Goal: Task Accomplishment & Management: Manage account settings

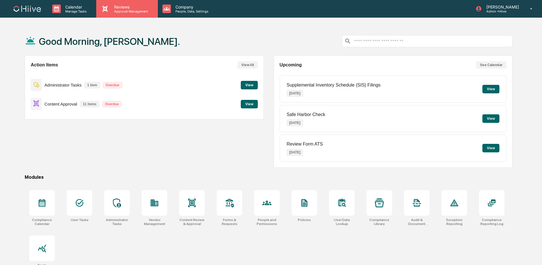
click at [125, 12] on p "Approval Management" at bounding box center [130, 11] width 41 height 4
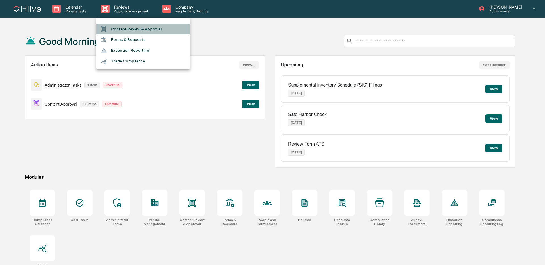
click at [126, 30] on li "Content Review & Approval" at bounding box center [143, 29] width 94 height 11
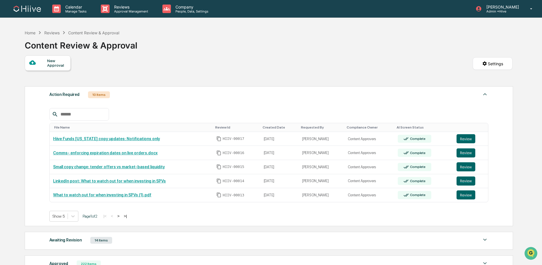
click at [121, 216] on button ">" at bounding box center [119, 216] width 6 height 5
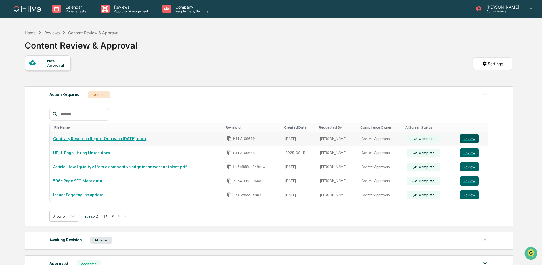
click at [472, 137] on button "Review" at bounding box center [469, 138] width 19 height 9
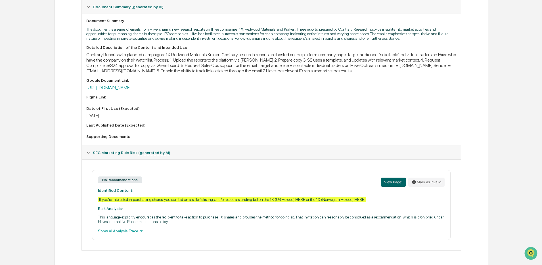
scroll to position [39, 0]
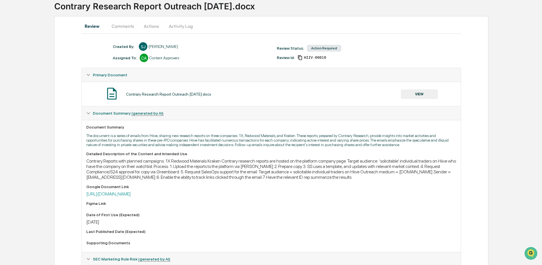
click at [408, 93] on button "VIEW" at bounding box center [419, 94] width 37 height 10
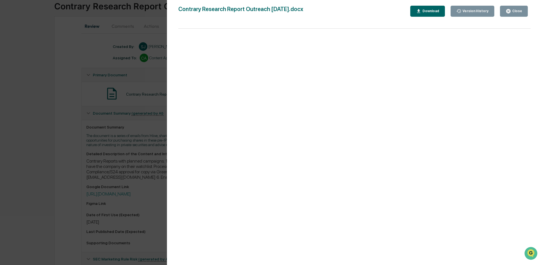
click at [168, 133] on div "Version History 09/16/2025, 02:16 PM Sean Jones 09/12/2025, 08:25 PM Sean Jones…" at bounding box center [354, 138] width 375 height 276
click at [147, 132] on div "Version History 09/16/2025, 02:16 PM Sean Jones 09/12/2025, 08:25 PM Sean Jones…" at bounding box center [271, 132] width 542 height 265
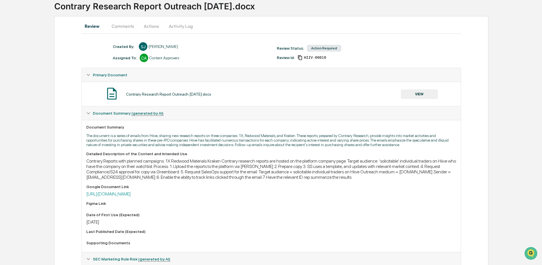
click at [122, 30] on button "Comments" at bounding box center [123, 26] width 32 height 14
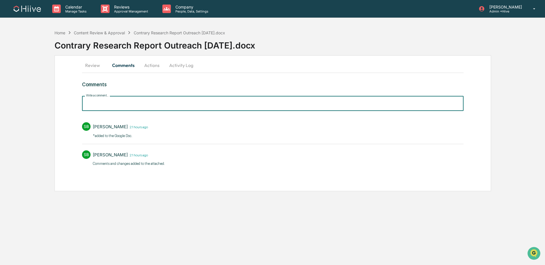
click at [122, 104] on input "Write a comment..." at bounding box center [272, 103] width 381 height 15
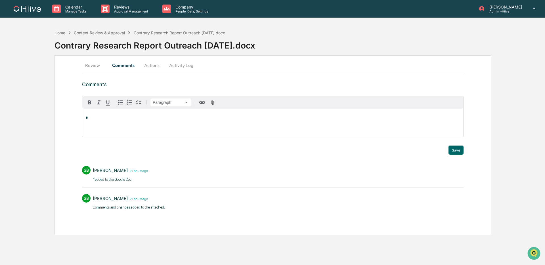
click at [114, 125] on div "*" at bounding box center [272, 123] width 381 height 28
click at [416, 19] on div "Calendar Manage Tasks Reviews Approval Management Company People, Data, Setting…" at bounding box center [272, 132] width 545 height 265
click at [181, 118] on p "*" at bounding box center [273, 118] width 374 height 4
click at [110, 127] on div "[PERSON_NAME]" at bounding box center [104, 126] width 37 height 7
drag, startPoint x: 104, startPoint y: 118, endPoint x: 72, endPoint y: 116, distance: 32.4
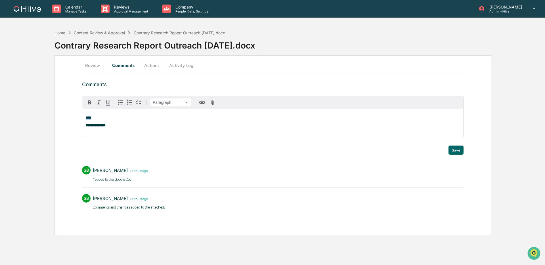
click at [72, 116] on div "**********" at bounding box center [272, 145] width 437 height 180
click at [136, 122] on div "**********" at bounding box center [272, 123] width 381 height 28
click at [98, 68] on button "Review" at bounding box center [95, 65] width 26 height 14
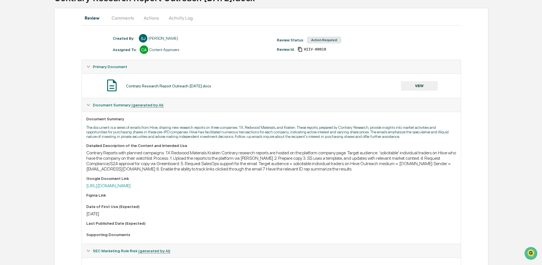
scroll to position [53, 0]
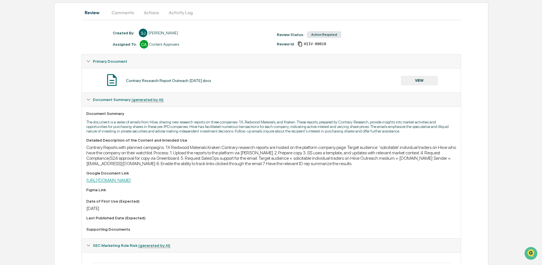
click at [131, 183] on link "https://docs.google.com/document/d/1c6UBD0xBsG142VKCbyoft2itVE3noPyCYrscpKNfsRs…" at bounding box center [108, 180] width 45 height 5
click at [116, 11] on button "Comments" at bounding box center [123, 13] width 32 height 14
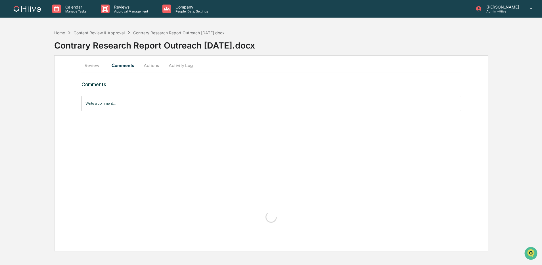
scroll to position [0, 0]
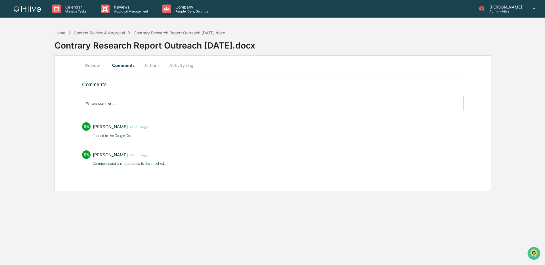
click at [109, 108] on input "Write a comment..." at bounding box center [272, 103] width 381 height 15
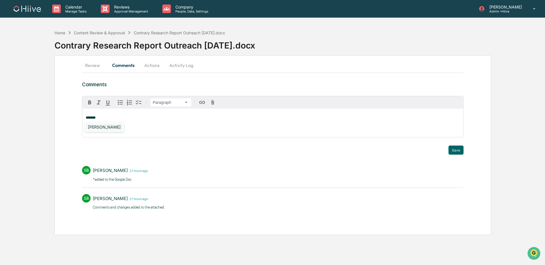
click at [101, 126] on div "Susan Woodard" at bounding box center [104, 126] width 37 height 7
click at [456, 151] on button "Save" at bounding box center [455, 150] width 15 height 9
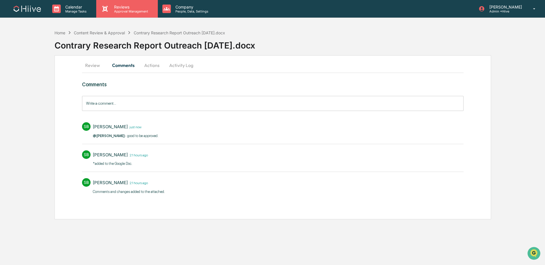
click at [131, 10] on p "Approval Management" at bounding box center [130, 11] width 41 height 4
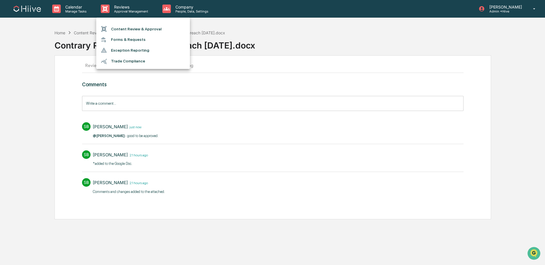
click at [137, 24] on li "Content Review & Approval" at bounding box center [143, 29] width 94 height 11
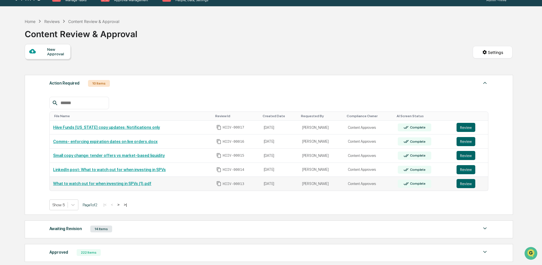
scroll to position [12, 0]
click at [467, 141] on button "Review" at bounding box center [465, 141] width 19 height 9
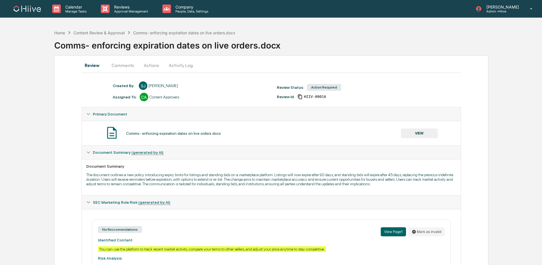
click at [117, 67] on button "Comments" at bounding box center [123, 65] width 32 height 14
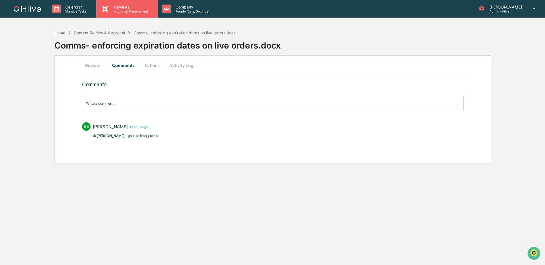
click at [139, 17] on div "Reviews Approval Management" at bounding box center [126, 9] width 61 height 18
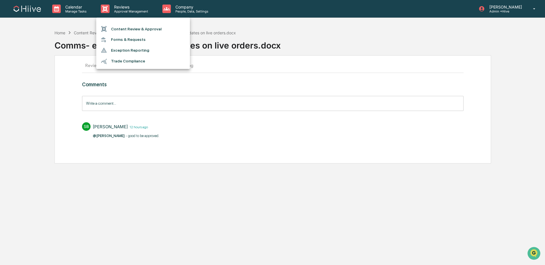
click at [139, 31] on li "Content Review & Approval" at bounding box center [143, 29] width 94 height 11
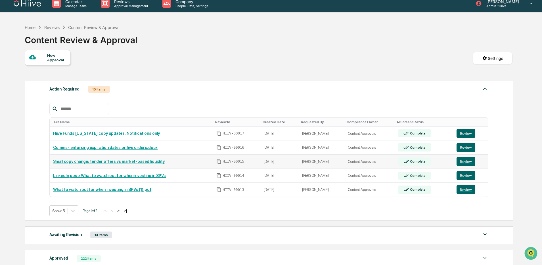
scroll to position [6, 0]
click at [121, 208] on button ">" at bounding box center [119, 210] width 6 height 5
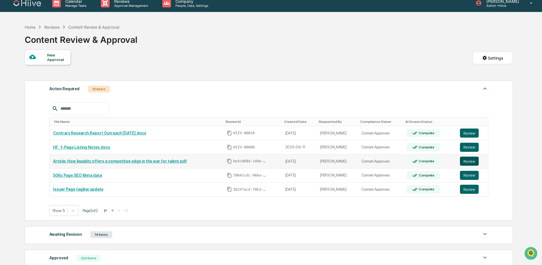
click at [466, 161] on button "Review" at bounding box center [469, 161] width 19 height 9
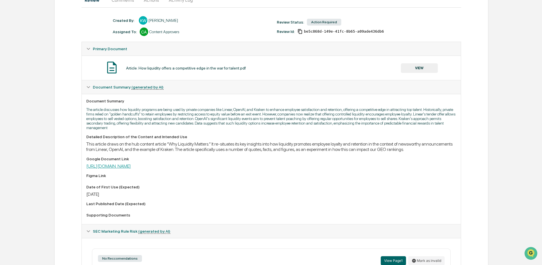
click at [131, 169] on link "https://docs.google.com/document/d/10GhCTwg5_0Oru9OraY6xLMp3_PH8dkMrDoEBDpkUlbM…" at bounding box center [108, 165] width 45 height 5
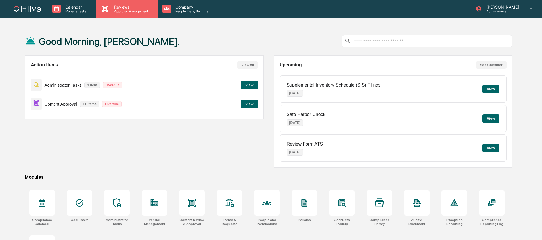
click at [121, 11] on p "Approval Management" at bounding box center [130, 11] width 41 height 4
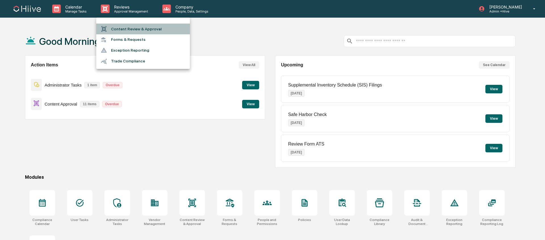
click at [123, 26] on li "Content Review & Approval" at bounding box center [143, 29] width 94 height 11
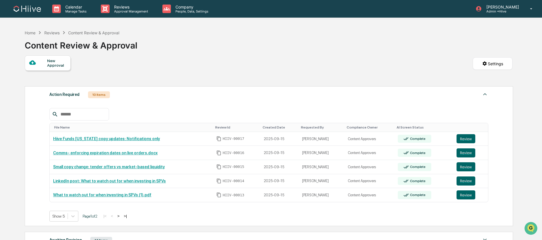
click at [121, 215] on button ">" at bounding box center [119, 216] width 6 height 5
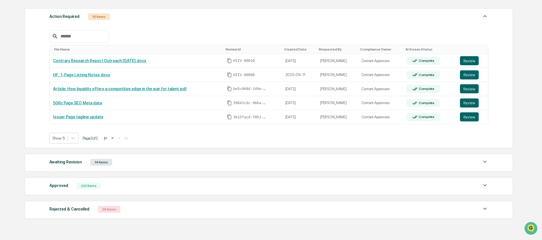
scroll to position [108, 0]
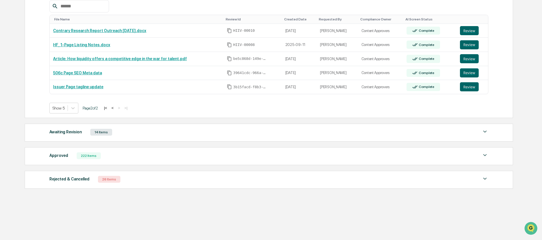
click at [160, 133] on div "Awaiting Revision 14 Items" at bounding box center [268, 132] width 439 height 8
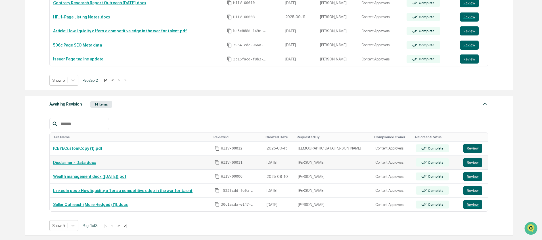
scroll to position [140, 0]
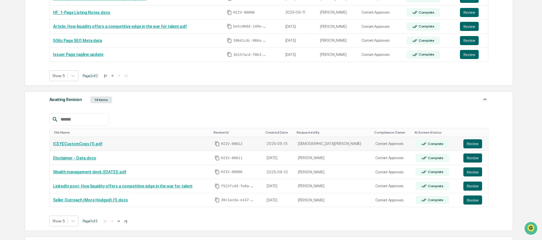
drag, startPoint x: 475, startPoint y: 142, endPoint x: 460, endPoint y: 141, distance: 14.8
click at [475, 142] on button "Review" at bounding box center [472, 143] width 19 height 9
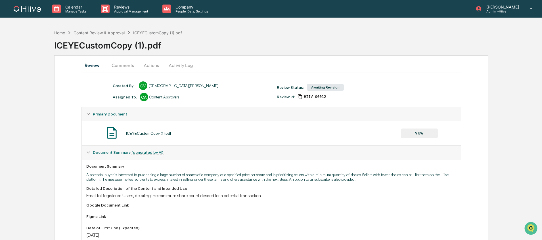
click at [171, 64] on button "Activity Log" at bounding box center [180, 65] width 33 height 14
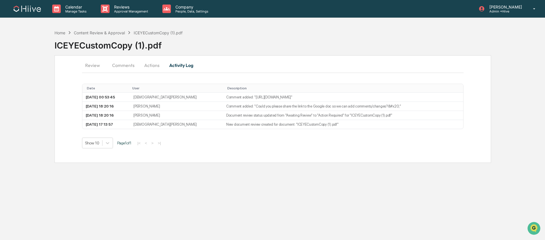
click at [147, 69] on button "Actions" at bounding box center [152, 65] width 26 height 14
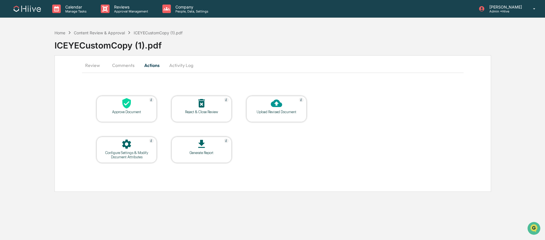
click at [95, 66] on button "Review" at bounding box center [95, 65] width 26 height 14
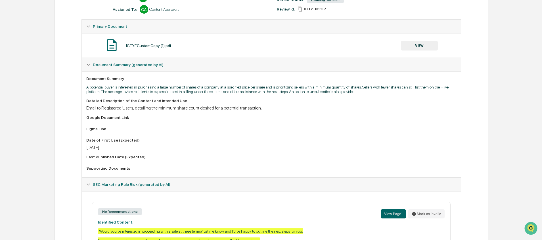
scroll to position [92, 0]
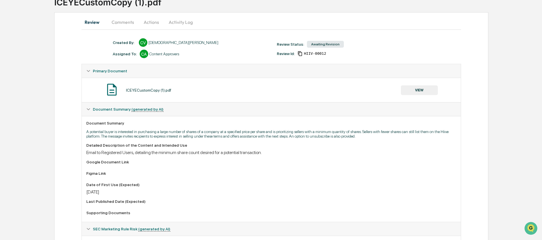
click at [126, 22] on button "Comments" at bounding box center [123, 22] width 32 height 14
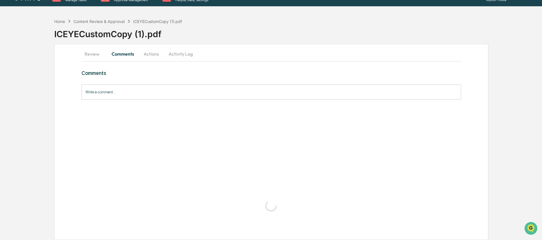
scroll to position [0, 0]
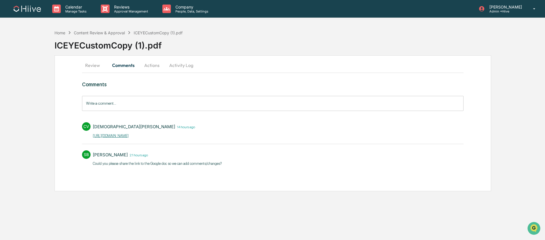
click at [129, 134] on link "https://docs.google.com/document/d/1p5Q3a8IqXowIRcu1zXbDulH7N6Z712avnP1Xij4SgGQ…" at bounding box center [111, 136] width 36 height 4
click at [91, 64] on button "Review" at bounding box center [95, 65] width 26 height 14
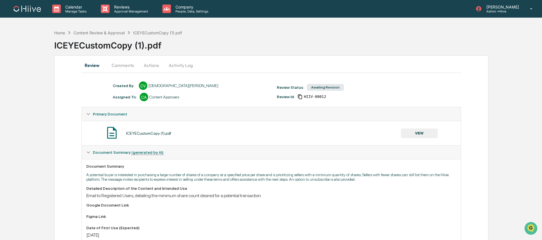
click at [163, 68] on button "Actions" at bounding box center [151, 65] width 26 height 14
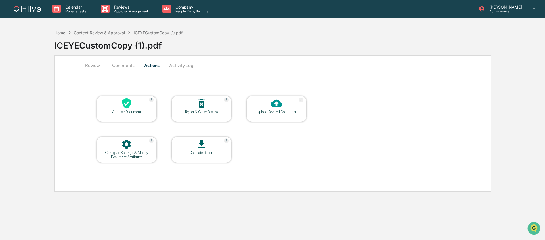
click at [186, 65] on button "Activity Log" at bounding box center [181, 65] width 33 height 14
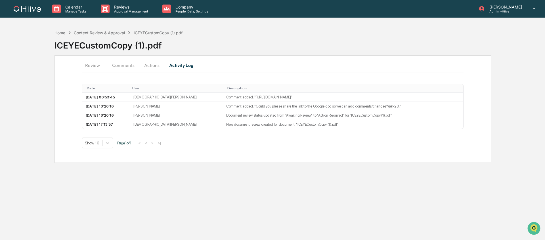
click at [149, 66] on button "Actions" at bounding box center [152, 65] width 26 height 14
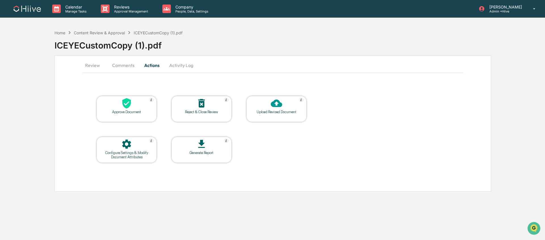
click at [96, 66] on button "Review" at bounding box center [95, 65] width 26 height 14
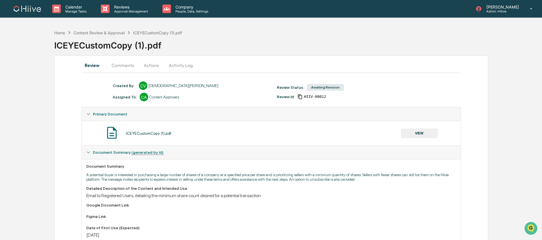
click at [115, 65] on button "Comments" at bounding box center [123, 65] width 32 height 14
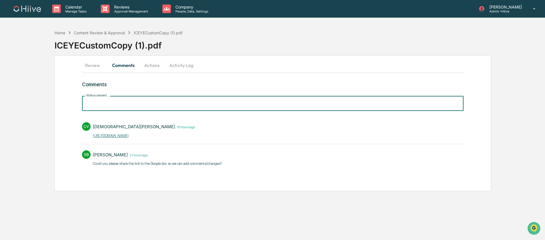
click at [116, 108] on input "Write a comment..." at bounding box center [272, 103] width 381 height 15
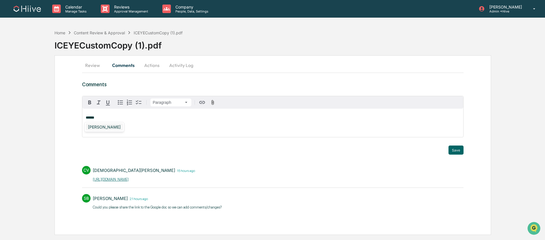
click at [102, 129] on div "[PERSON_NAME]" at bounding box center [104, 126] width 37 height 7
click at [450, 150] on button "Save" at bounding box center [455, 150] width 15 height 9
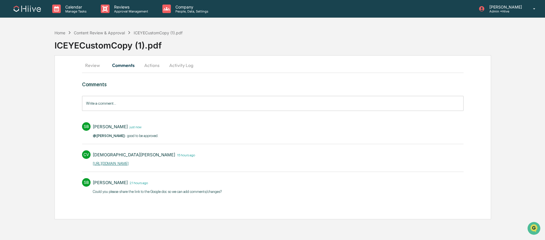
click at [90, 64] on button "Review" at bounding box center [95, 65] width 26 height 14
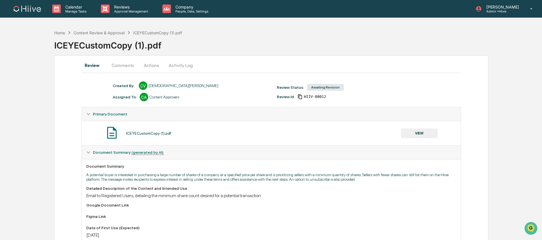
click at [417, 130] on button "VIEW" at bounding box center [419, 134] width 37 height 10
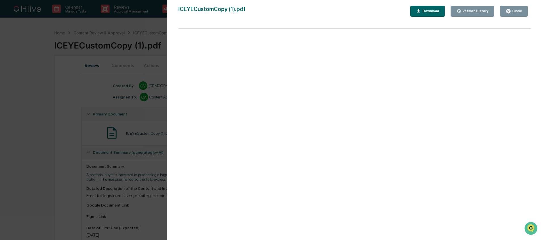
click at [169, 133] on div "Version History 09/15/2025, 05:13 PM Christian Vecchio ICEYECustomCopy (1).pdf …" at bounding box center [354, 125] width 375 height 251
click at [139, 133] on div "Version History 09/15/2025, 05:13 PM Christian Vecchio ICEYECustomCopy (1).pdf …" at bounding box center [271, 120] width 542 height 240
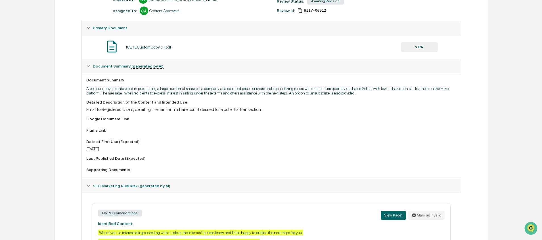
scroll to position [88, 0]
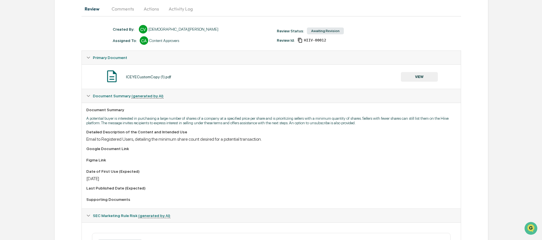
click at [124, 12] on button "Comments" at bounding box center [123, 9] width 32 height 14
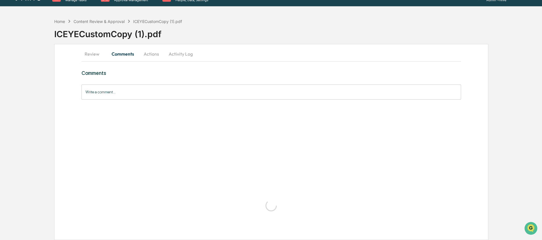
scroll to position [0, 0]
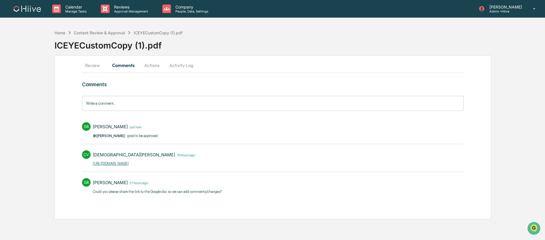
click at [118, 164] on link "https://docs.google.com/document/d/1p5Q3a8IqXowIRcu1zXbDulH7N6Z712avnP1Xij4SgGQ…" at bounding box center [111, 163] width 36 height 4
click at [177, 66] on button "Activity Log" at bounding box center [181, 65] width 33 height 14
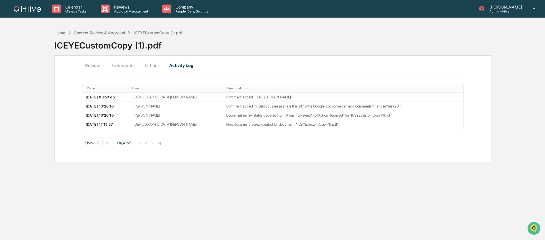
click at [153, 67] on button "Actions" at bounding box center [152, 65] width 26 height 14
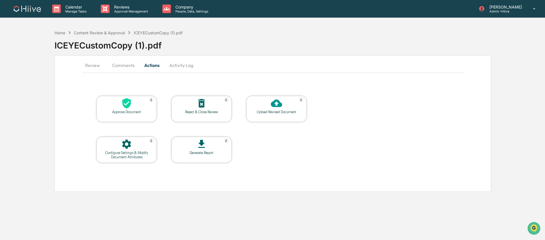
click at [262, 107] on div at bounding box center [276, 104] width 57 height 12
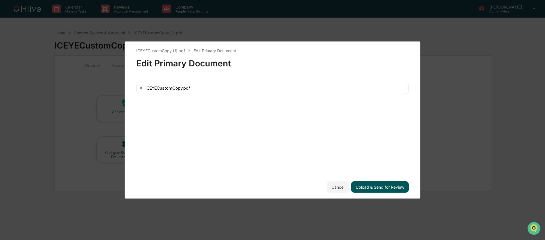
click at [374, 189] on button "Upload & Send for Review" at bounding box center [380, 186] width 58 height 11
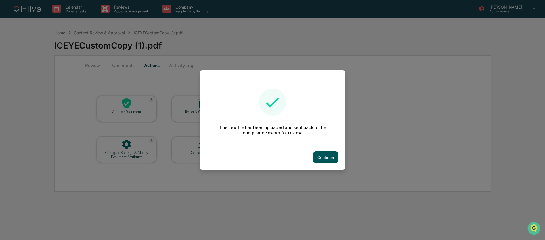
click at [324, 152] on button "Continue" at bounding box center [326, 157] width 26 height 11
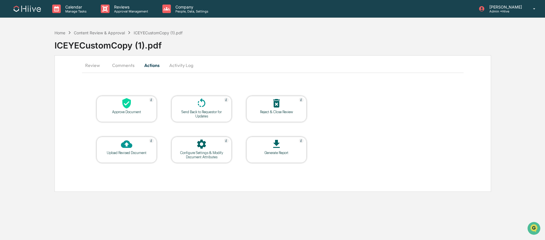
click at [132, 61] on button "Comments" at bounding box center [124, 65] width 32 height 14
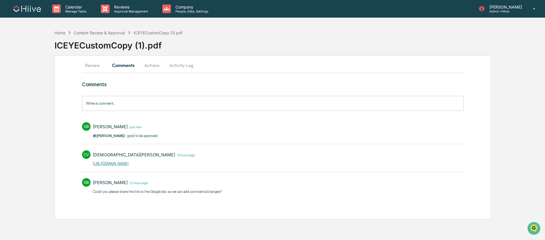
click at [133, 105] on input "Write a comment..." at bounding box center [272, 103] width 381 height 15
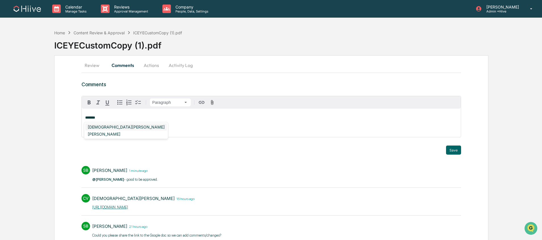
click at [120, 128] on div "[DEMOGRAPHIC_DATA][PERSON_NAME]" at bounding box center [125, 126] width 81 height 7
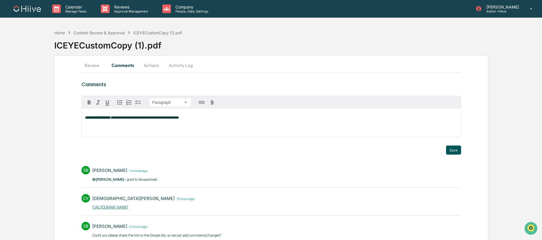
click at [452, 148] on button "Save" at bounding box center [453, 150] width 15 height 9
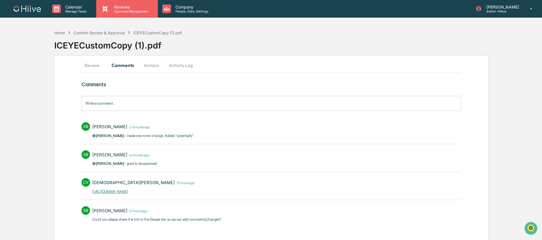
click at [119, 11] on p "Approval Management" at bounding box center [130, 11] width 41 height 4
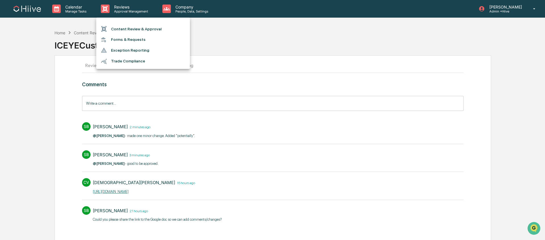
click at [122, 28] on li "Content Review & Approval" at bounding box center [143, 29] width 94 height 11
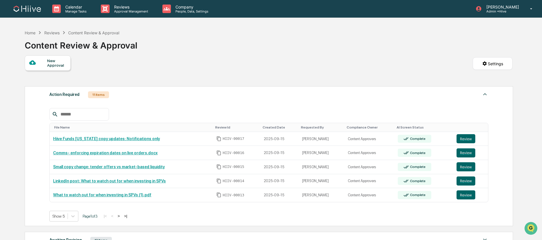
click at [121, 216] on button ">" at bounding box center [119, 216] width 6 height 5
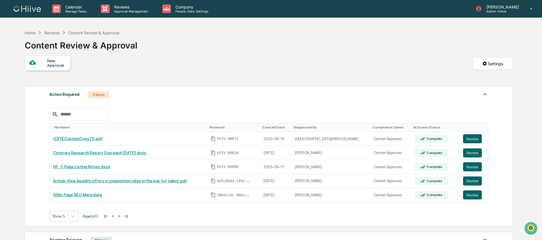
click at [122, 216] on button ">" at bounding box center [119, 216] width 6 height 5
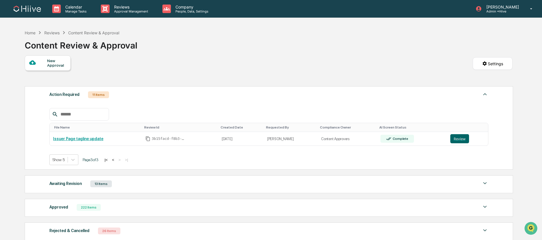
click at [116, 161] on button "<" at bounding box center [113, 160] width 6 height 5
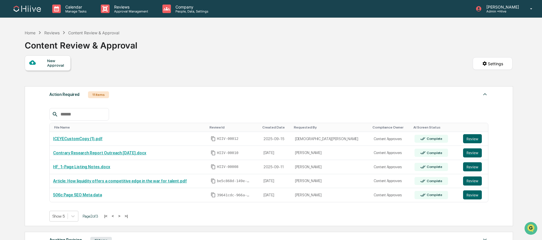
click at [116, 217] on button "<" at bounding box center [113, 216] width 6 height 5
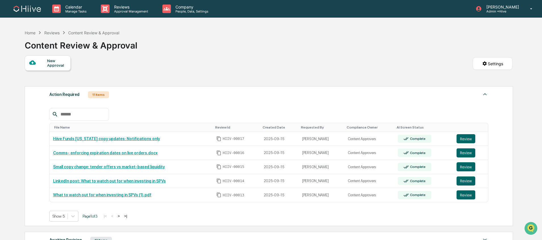
click at [121, 214] on button ">" at bounding box center [119, 216] width 6 height 5
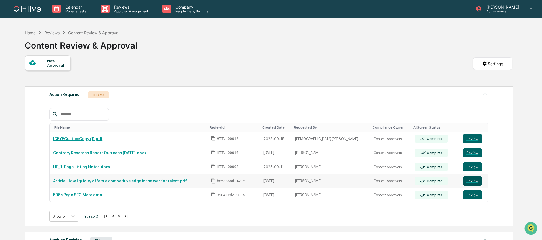
click at [478, 184] on button "Review" at bounding box center [472, 181] width 19 height 9
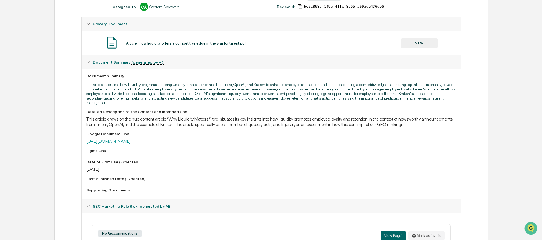
click at [131, 144] on link "[URL][DOMAIN_NAME]" at bounding box center [108, 140] width 45 height 5
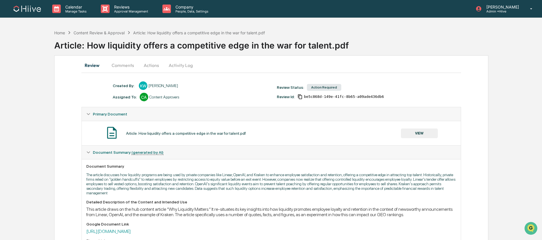
click at [125, 61] on button "Comments" at bounding box center [123, 65] width 32 height 14
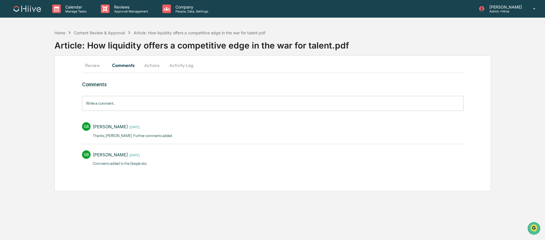
click at [141, 107] on input "Write a comment..." at bounding box center [272, 103] width 381 height 15
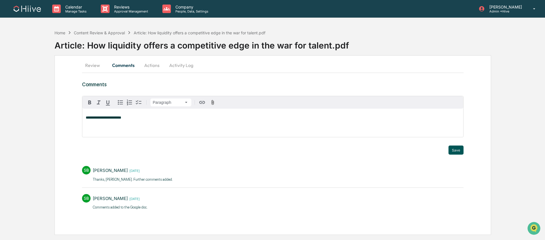
click at [461, 150] on button "Save" at bounding box center [455, 150] width 15 height 9
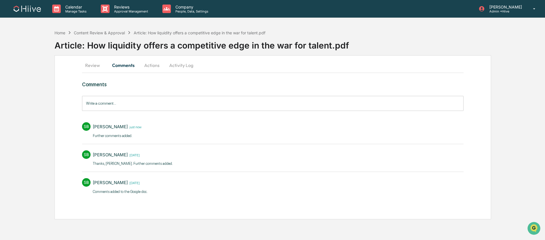
click at [170, 66] on button "Activity Log" at bounding box center [181, 65] width 33 height 14
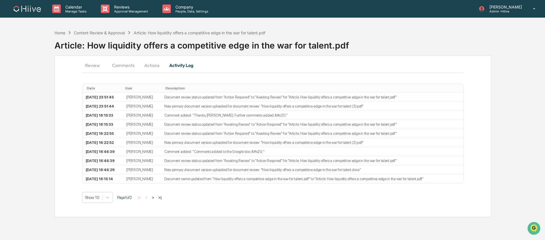
click at [150, 65] on button "Actions" at bounding box center [152, 65] width 26 height 14
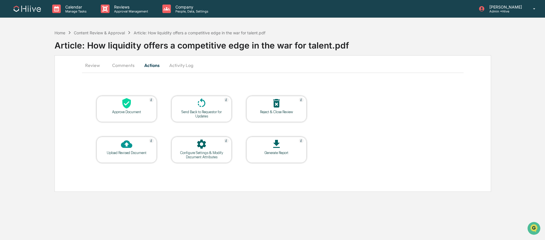
click at [190, 108] on div at bounding box center [201, 104] width 57 height 12
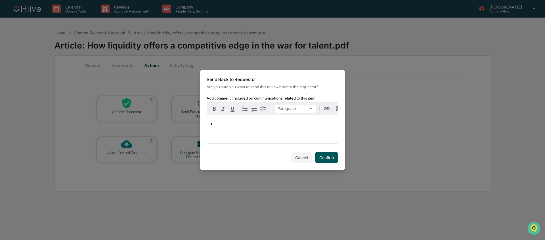
click at [321, 162] on button "Confirm" at bounding box center [327, 157] width 24 height 11
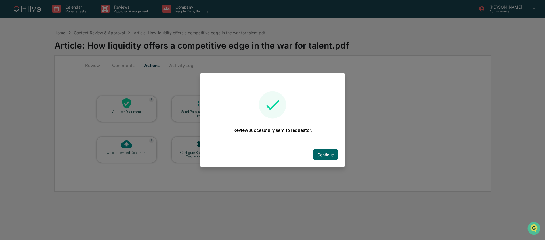
click at [128, 13] on div at bounding box center [272, 120] width 545 height 240
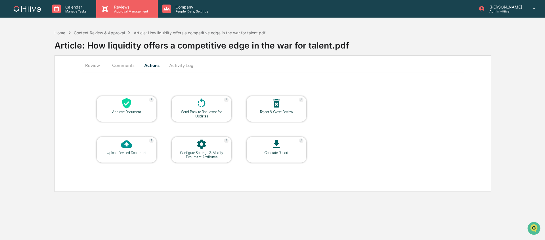
click at [122, 12] on p "Approval Management" at bounding box center [130, 11] width 41 height 4
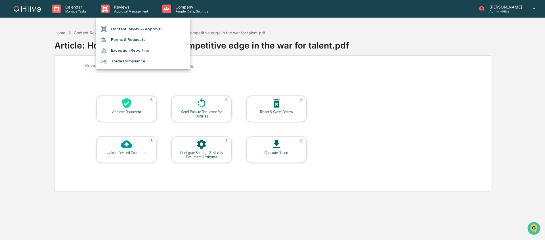
click at [128, 28] on li "Content Review & Approval" at bounding box center [143, 29] width 94 height 11
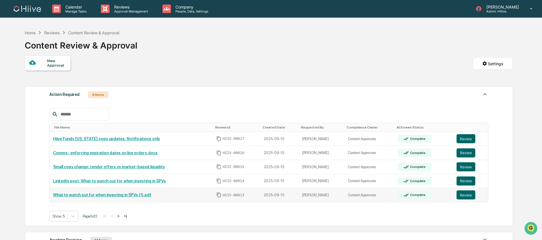
scroll to position [1, 0]
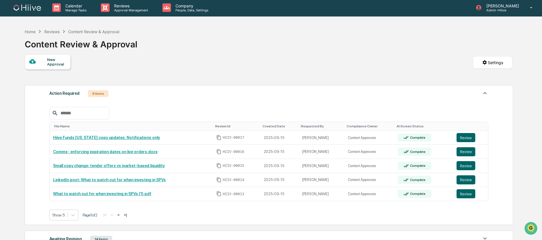
click at [121, 215] on button ">" at bounding box center [119, 215] width 6 height 5
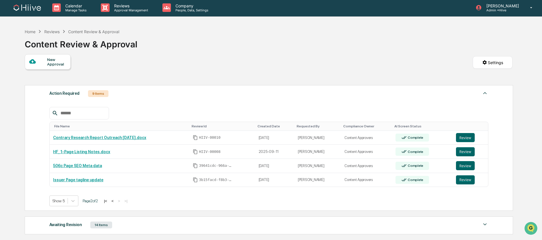
click at [115, 201] on button "<" at bounding box center [113, 201] width 6 height 5
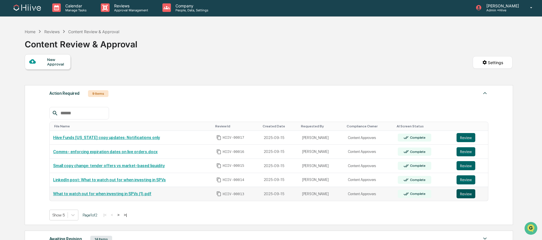
click at [462, 194] on button "Review" at bounding box center [465, 193] width 19 height 9
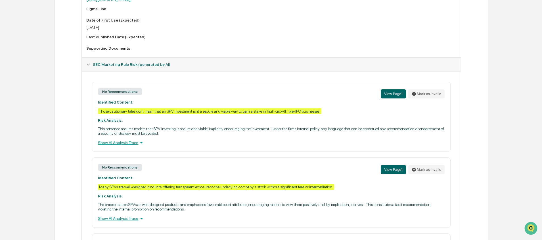
scroll to position [222, 0]
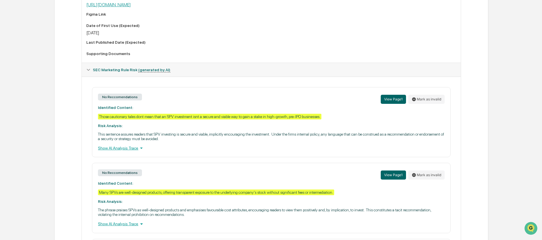
click at [131, 7] on link "[URL][DOMAIN_NAME]" at bounding box center [108, 4] width 45 height 5
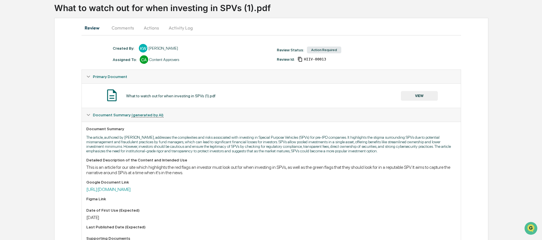
scroll to position [0, 0]
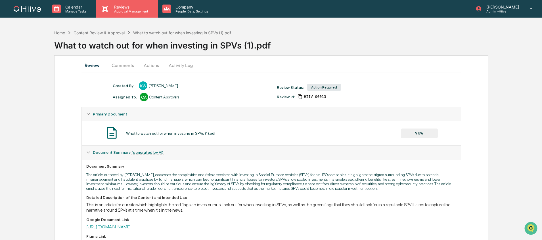
click at [130, 9] on p "Approval Management" at bounding box center [130, 11] width 41 height 4
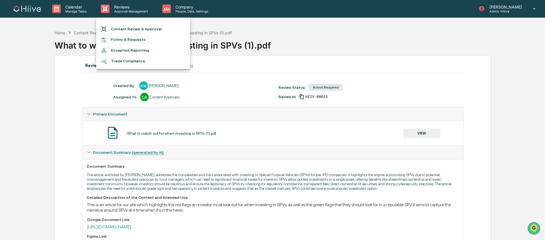
click at [131, 30] on li "Content Review & Approval" at bounding box center [143, 29] width 94 height 11
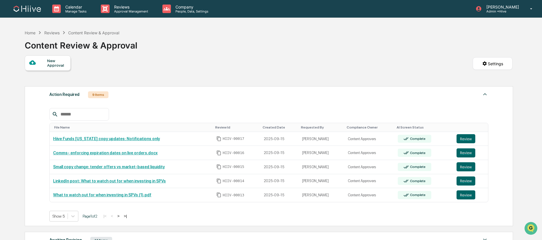
scroll to position [48, 0]
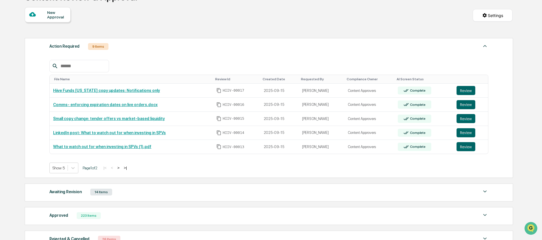
click at [121, 167] on button ">" at bounding box center [119, 167] width 6 height 5
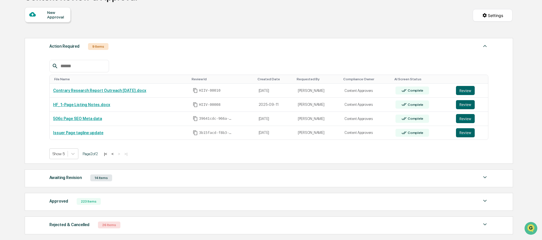
click at [115, 153] on button "<" at bounding box center [113, 154] width 6 height 5
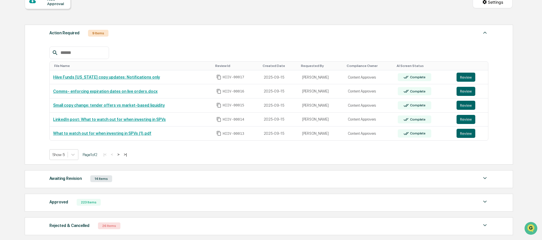
click at [146, 181] on div "Awaiting Revision 14 Items" at bounding box center [268, 179] width 439 height 8
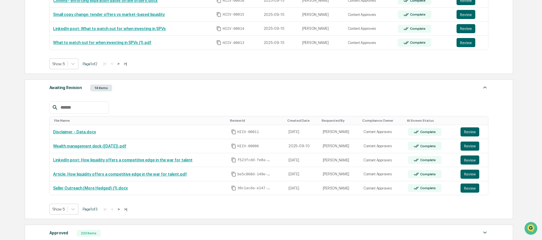
scroll to position [230, 0]
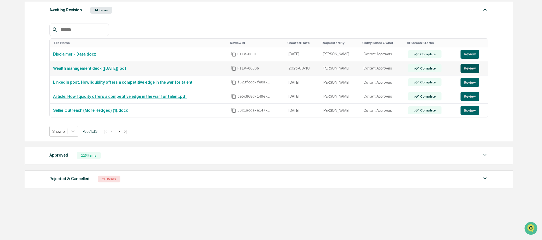
click at [467, 69] on button "Review" at bounding box center [469, 68] width 19 height 9
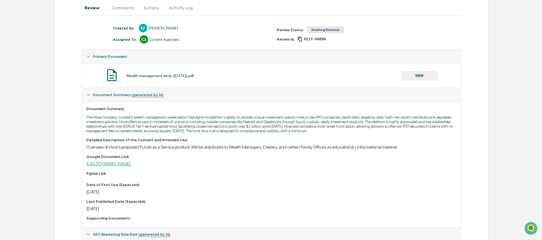
click at [188, 172] on div "Detailed Description of the Content and Intended Use Overview of Hiive's propos…" at bounding box center [271, 180] width 370 height 85
click at [131, 167] on link "[URL][DOMAIN_NAME]" at bounding box center [108, 163] width 45 height 5
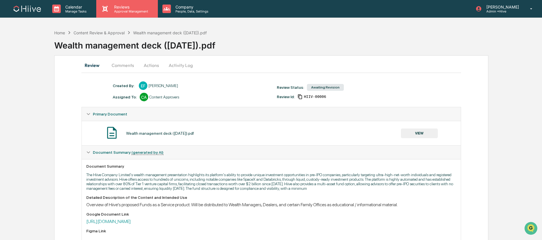
click at [113, 1] on div "Reviews Approval Management" at bounding box center [126, 9] width 61 height 18
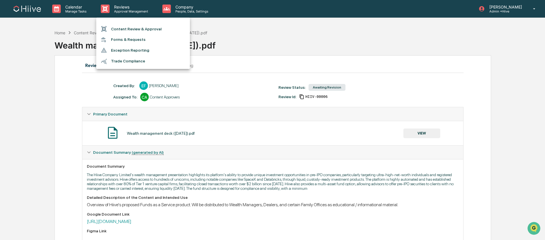
click at [137, 26] on li "Content Review & Approval" at bounding box center [143, 29] width 94 height 11
